Goal: Task Accomplishment & Management: Use online tool/utility

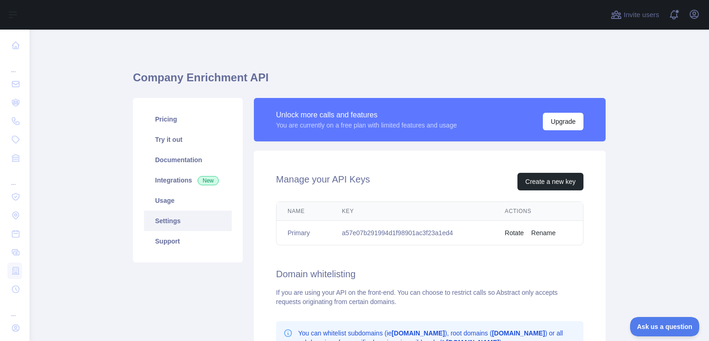
click at [404, 227] on td "a57e07b291994d1f98901ac3f23a1ed4" at bounding box center [412, 233] width 163 height 24
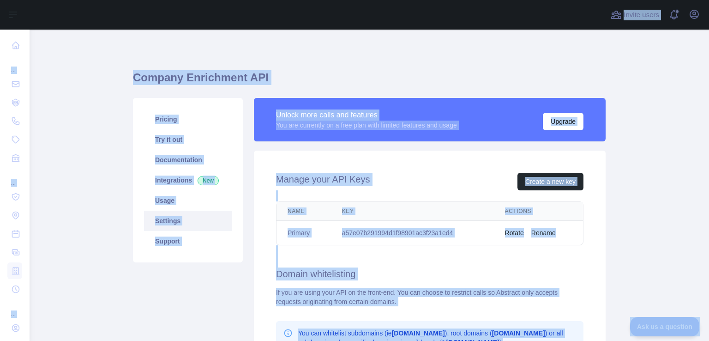
click at [436, 235] on td "a57e07b291994d1f98901ac3f23a1ed4" at bounding box center [412, 233] width 163 height 24
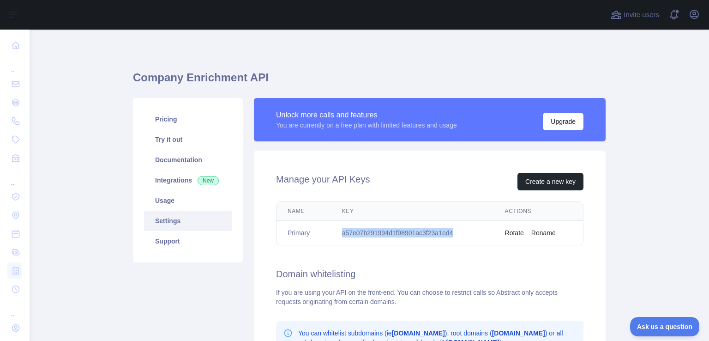
drag, startPoint x: 455, startPoint y: 230, endPoint x: 335, endPoint y: 234, distance: 120.5
click at [335, 234] on td "a57e07b291994d1f98901ac3f23a1ed4" at bounding box center [412, 233] width 163 height 24
copy td "a57e07b291994d1f98901ac3f23a1ed4"
click at [388, 233] on td "a57e07b291994d1f98901ac3f23a1ed4" at bounding box center [412, 233] width 163 height 24
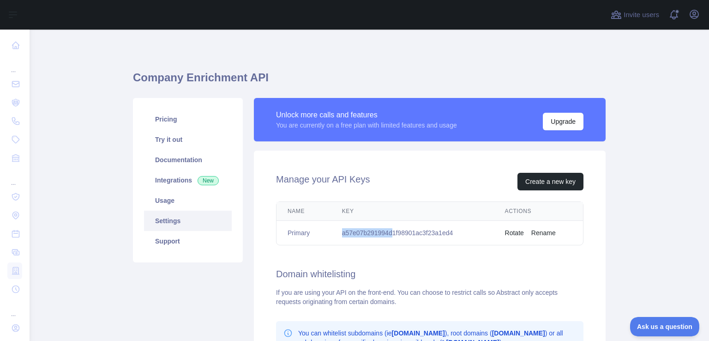
drag, startPoint x: 388, startPoint y: 233, endPoint x: 336, endPoint y: 231, distance: 51.7
click at [336, 231] on td "a57e07b291994d1f98901ac3f23a1ed4" at bounding box center [412, 233] width 163 height 24
click at [340, 233] on td "a57e07b291994d1f98901ac3f23a1ed4" at bounding box center [412, 233] width 163 height 24
drag, startPoint x: 340, startPoint y: 233, endPoint x: 421, endPoint y: 239, distance: 80.9
click at [421, 239] on td "a57e07b291994d1f98901ac3f23a1ed4" at bounding box center [412, 233] width 163 height 24
